Goal: Navigation & Orientation: Find specific page/section

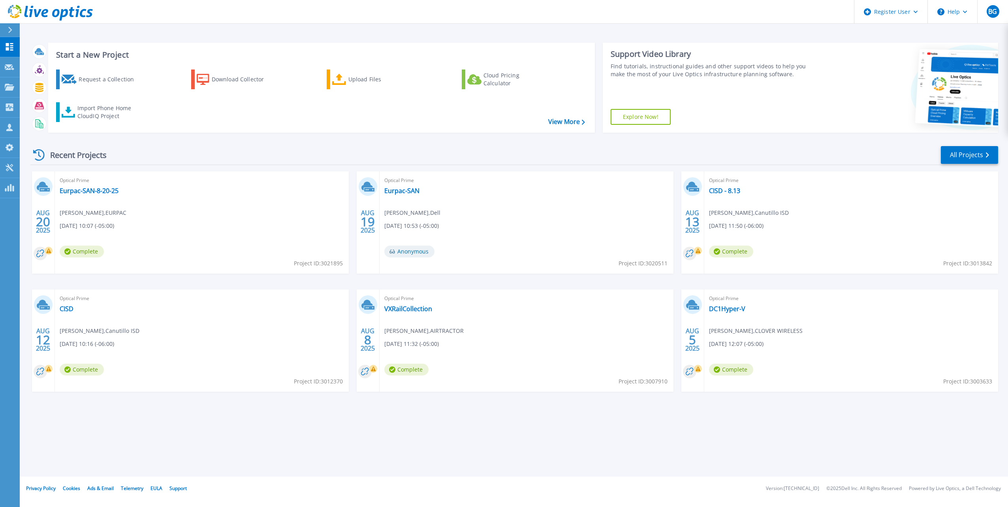
click at [71, 13] on icon at bounding box center [72, 12] width 6 height 10
click at [9, 33] on icon at bounding box center [10, 30] width 4 height 6
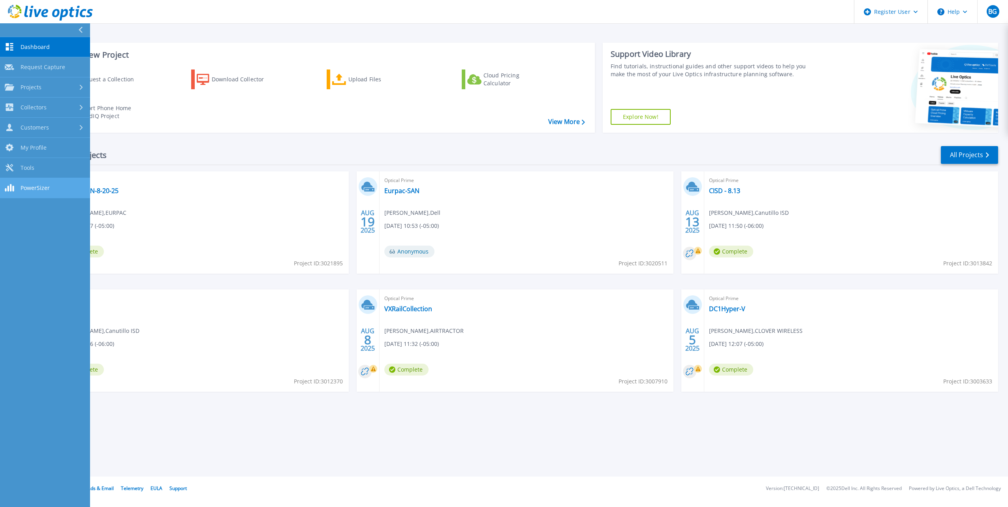
click at [41, 191] on link "PowerSizer PowerSizer" at bounding box center [45, 188] width 90 height 20
click at [37, 92] on link "Projects Projects" at bounding box center [45, 87] width 90 height 20
click at [61, 174] on div "Collectors" at bounding box center [45, 173] width 81 height 8
click at [62, 196] on div "Customers" at bounding box center [45, 193] width 81 height 8
click at [44, 229] on link "My Profile My Profile" at bounding box center [45, 239] width 90 height 20
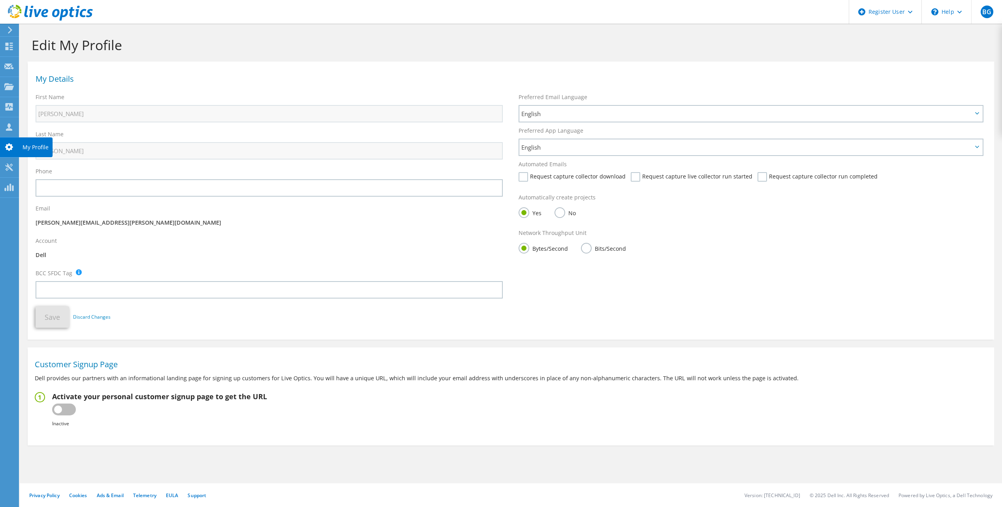
click at [8, 168] on icon at bounding box center [8, 167] width 9 height 8
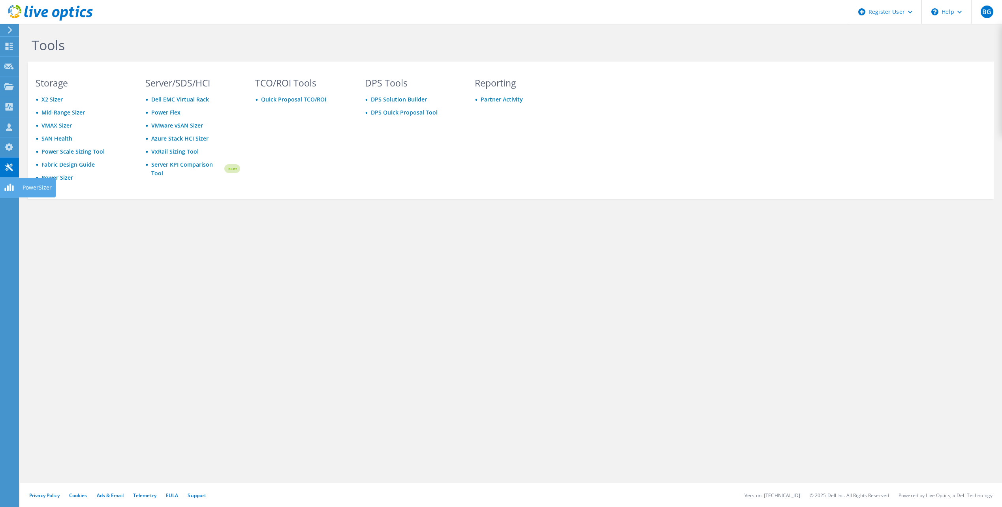
click at [9, 187] on icon at bounding box center [8, 188] width 9 height 8
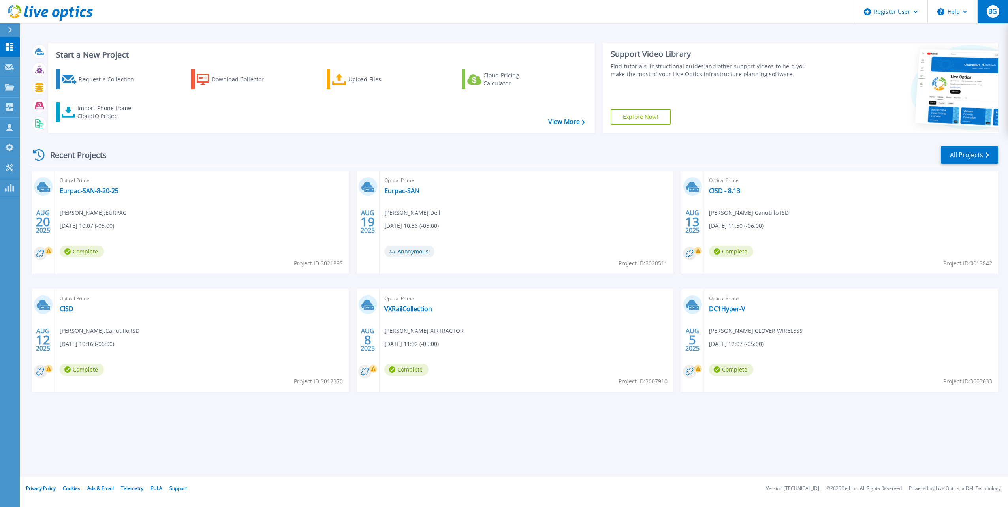
click at [999, 14] on button "BG" at bounding box center [992, 11] width 31 height 23
